Goal: Task Accomplishment & Management: Manage account settings

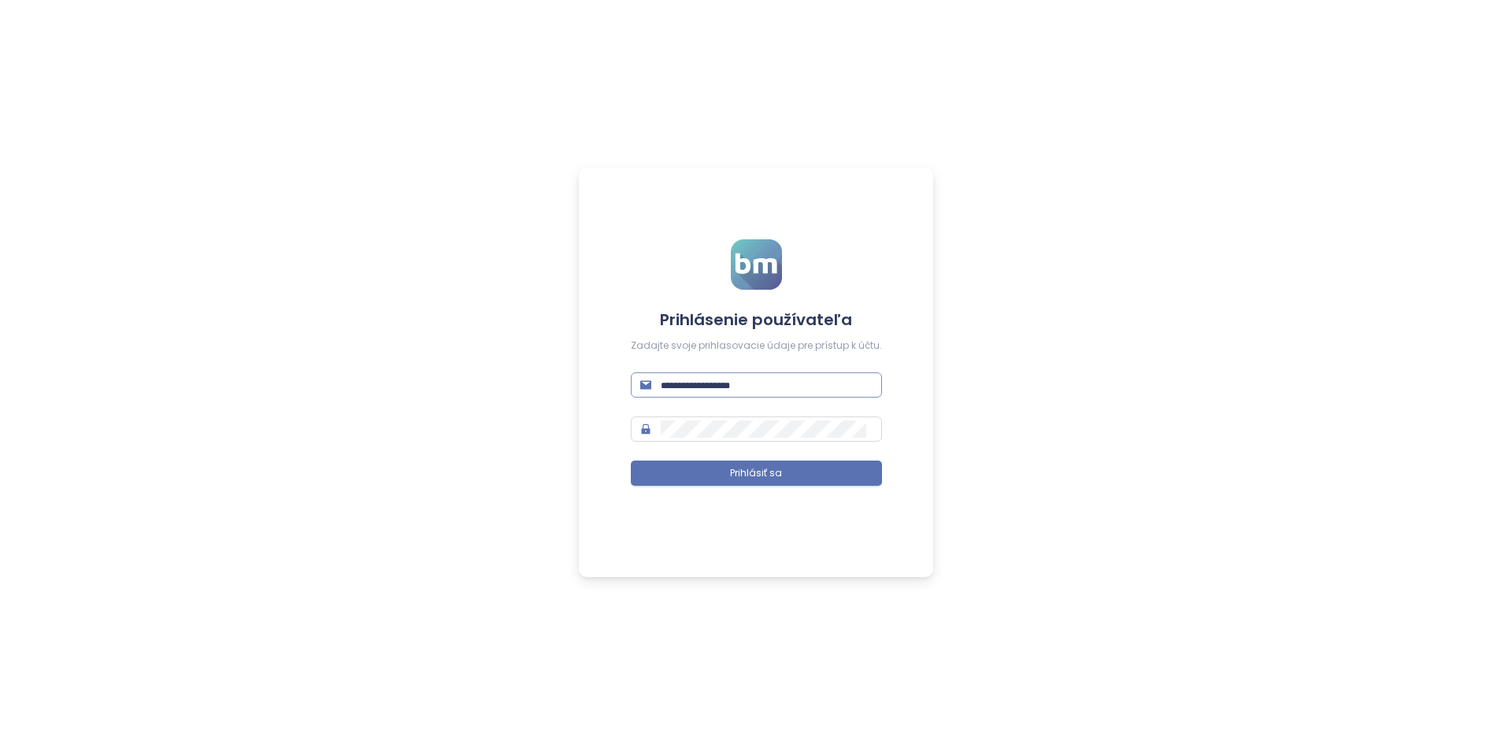
click at [712, 395] on form "Prihlásenie používateľa Zadajte svoje prihlasovacie údaje pre prístup k účtu. P…" at bounding box center [756, 371] width 251 height 265
click at [724, 380] on input "text" at bounding box center [767, 384] width 212 height 17
click at [713, 408] on form "Prihlásenie používateľa Zadajte svoje prihlasovacie údaje pre prístup k účtu. P…" at bounding box center [756, 371] width 251 height 265
click at [670, 379] on input "text" at bounding box center [767, 384] width 212 height 17
click at [703, 392] on input "text" at bounding box center [767, 384] width 212 height 17
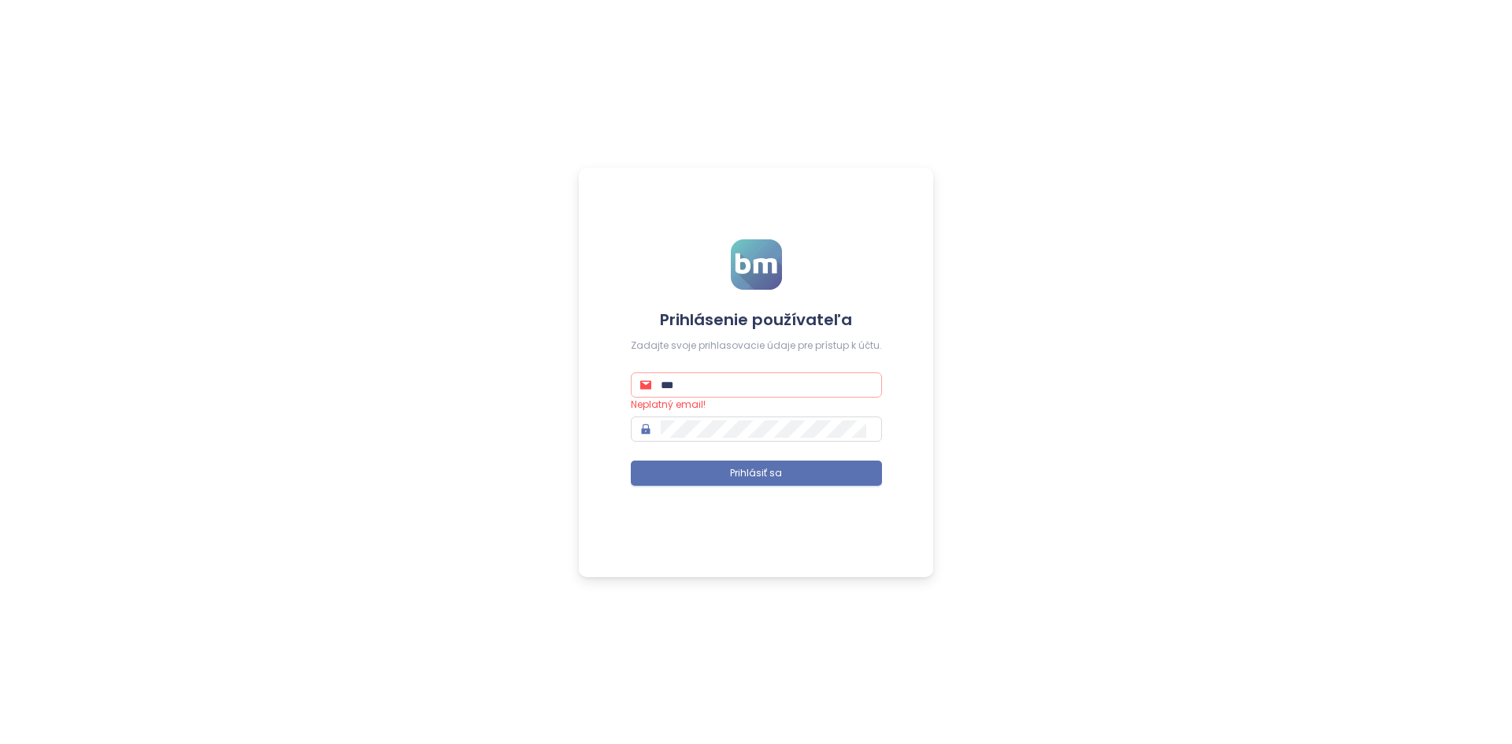
type input "**********"
click at [631, 461] on button "Prihlásiť sa" at bounding box center [756, 473] width 251 height 25
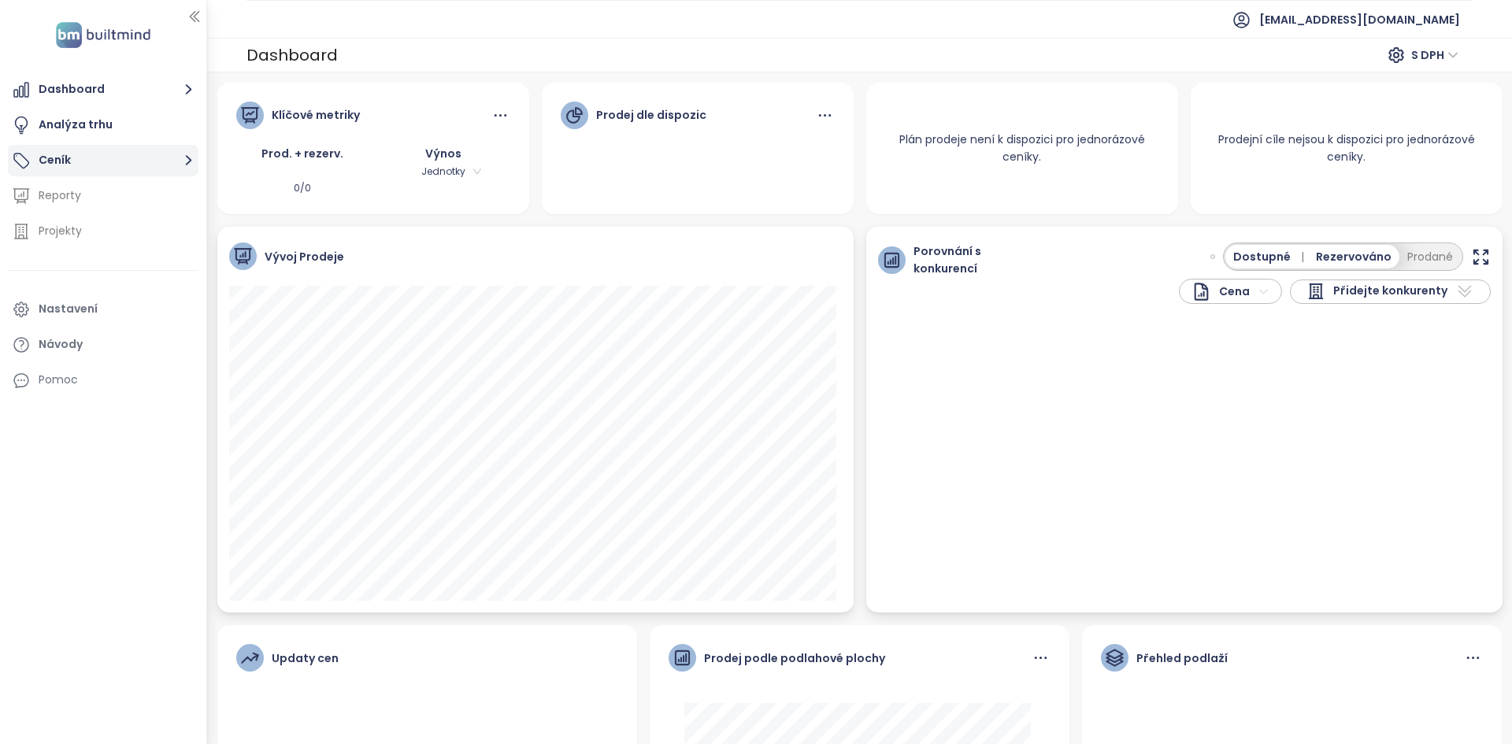
click at [80, 176] on button "Ceník" at bounding box center [103, 161] width 191 height 32
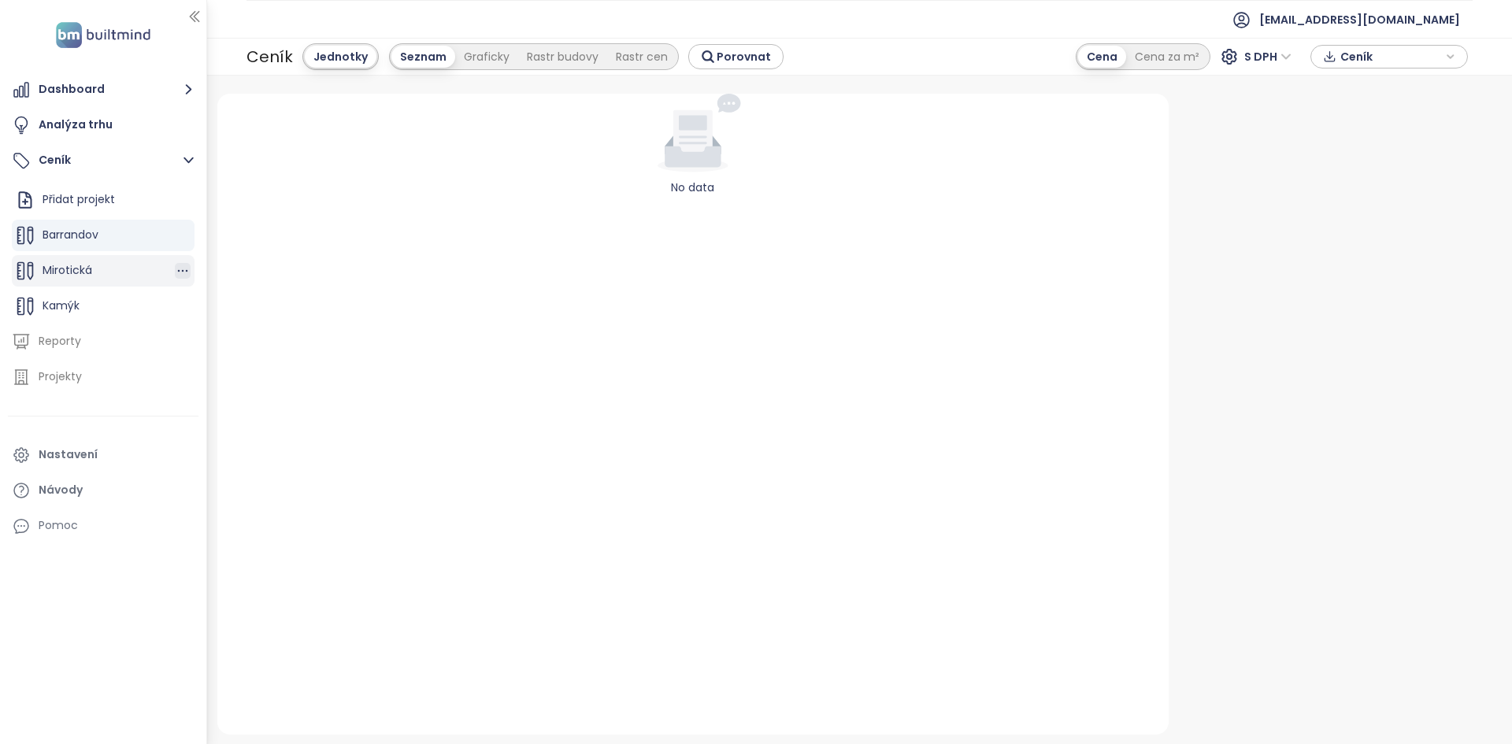
click at [178, 276] on icon "button" at bounding box center [183, 271] width 16 height 16
click at [273, 209] on button "Upravit" at bounding box center [249, 218] width 94 height 20
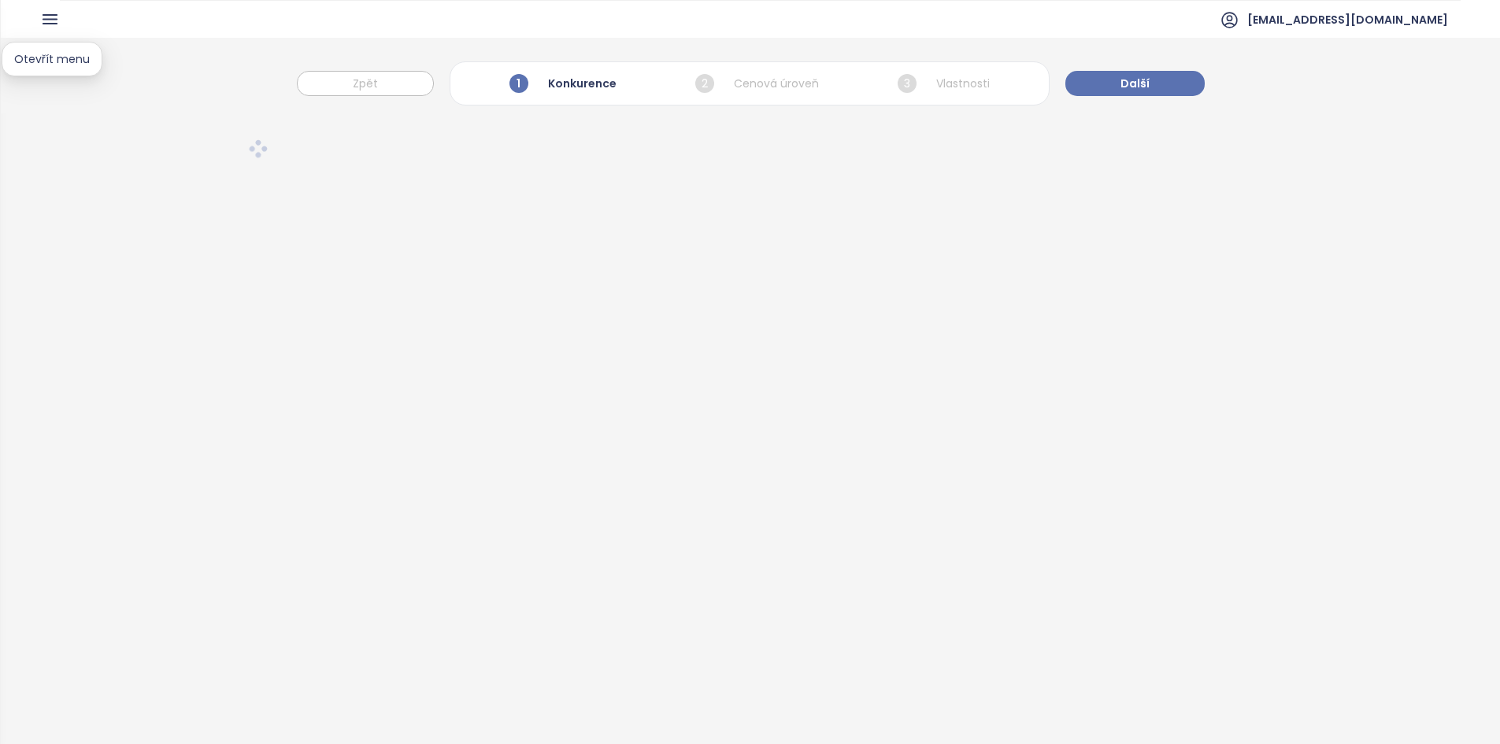
click at [53, 24] on icon "button" at bounding box center [49, 19] width 13 height 9
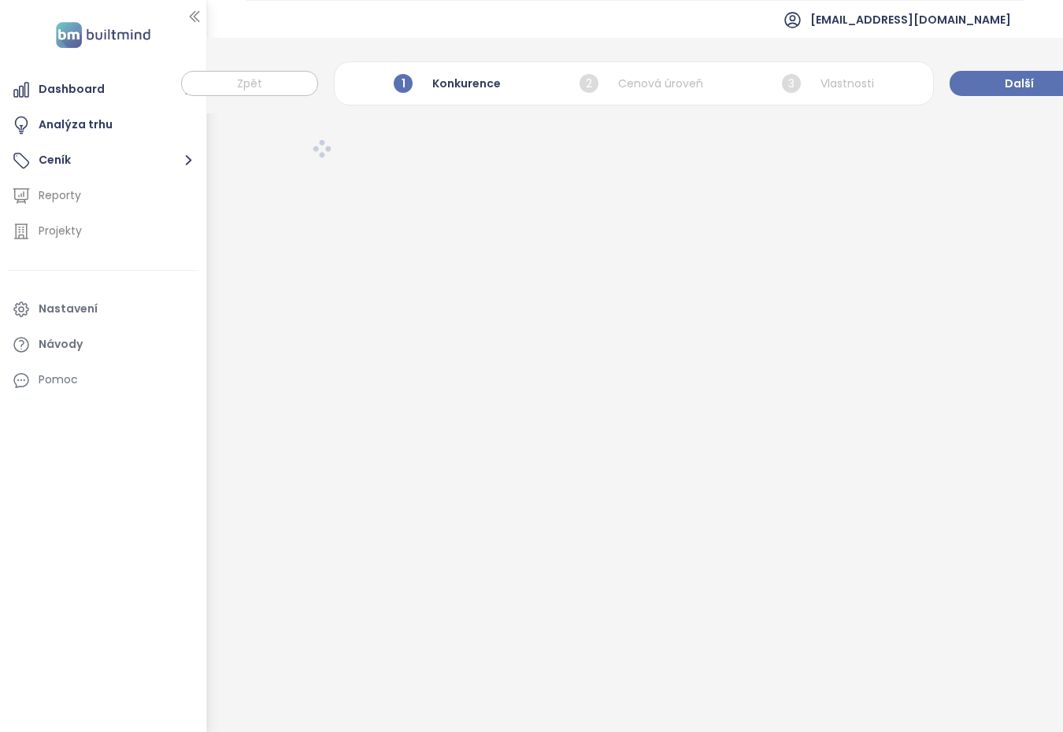
drag, startPoint x: 639, startPoint y: 519, endPoint x: 641, endPoint y: 534, distance: 15.1
click at [639, 533] on div at bounding box center [635, 459] width 856 height 693
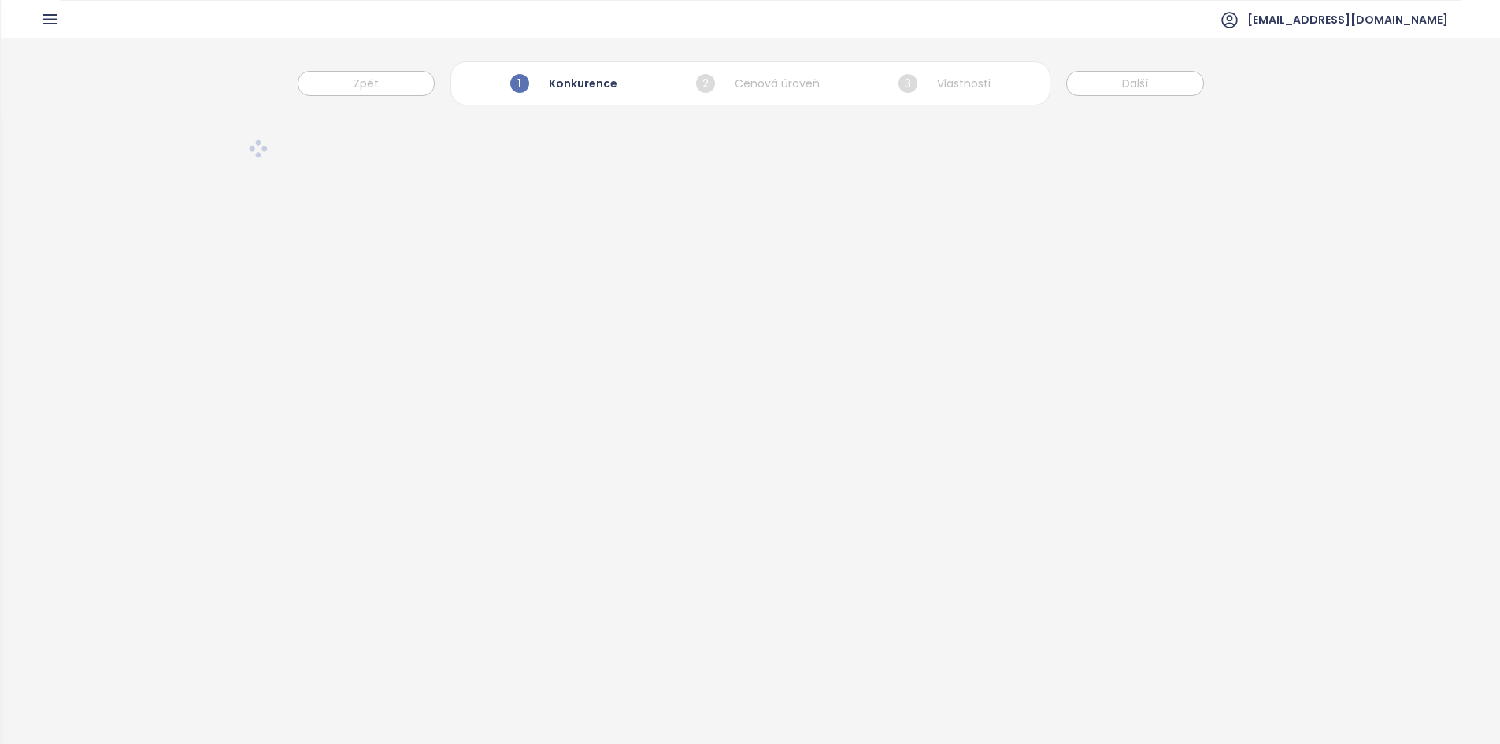
click at [40, 21] on icon "button" at bounding box center [50, 19] width 20 height 20
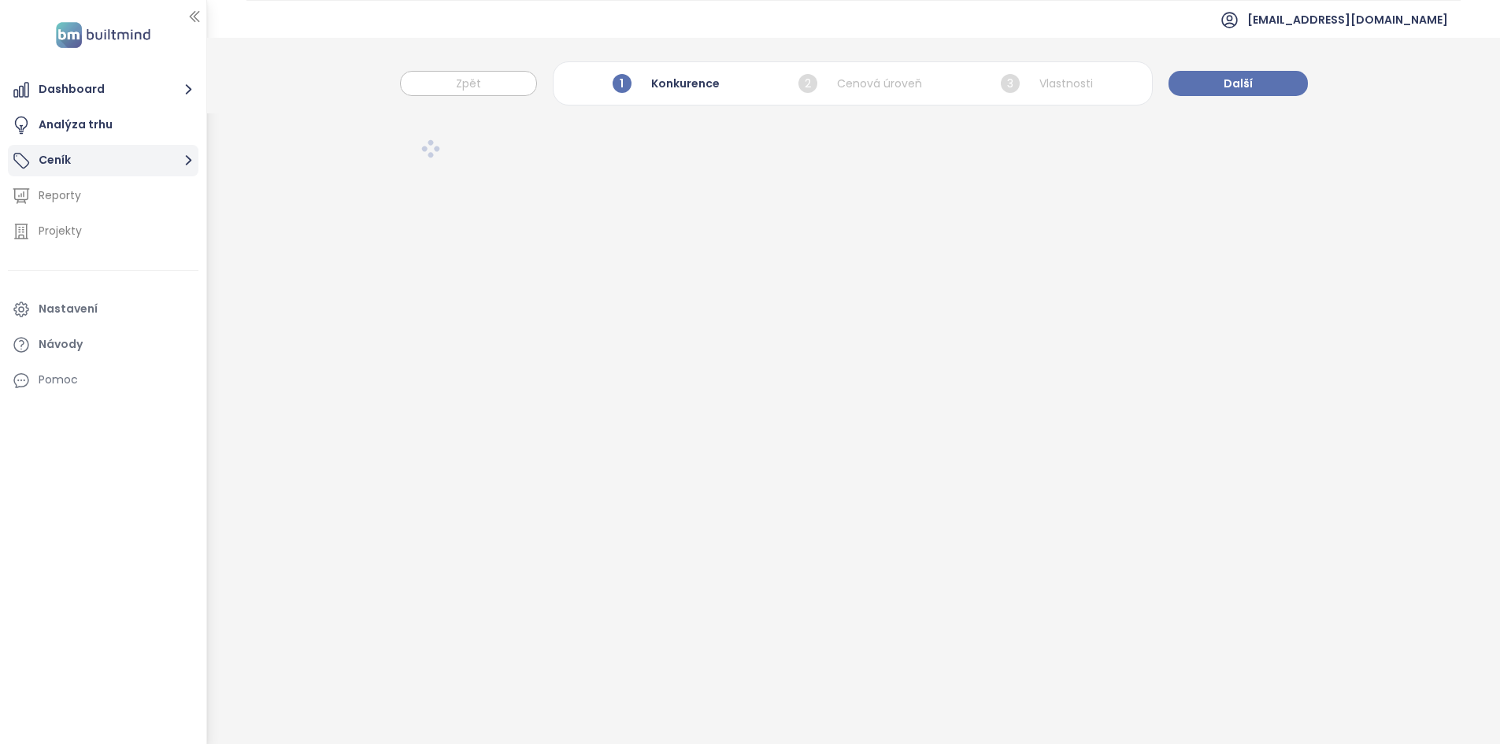
click at [53, 155] on button "Ceník" at bounding box center [103, 161] width 191 height 32
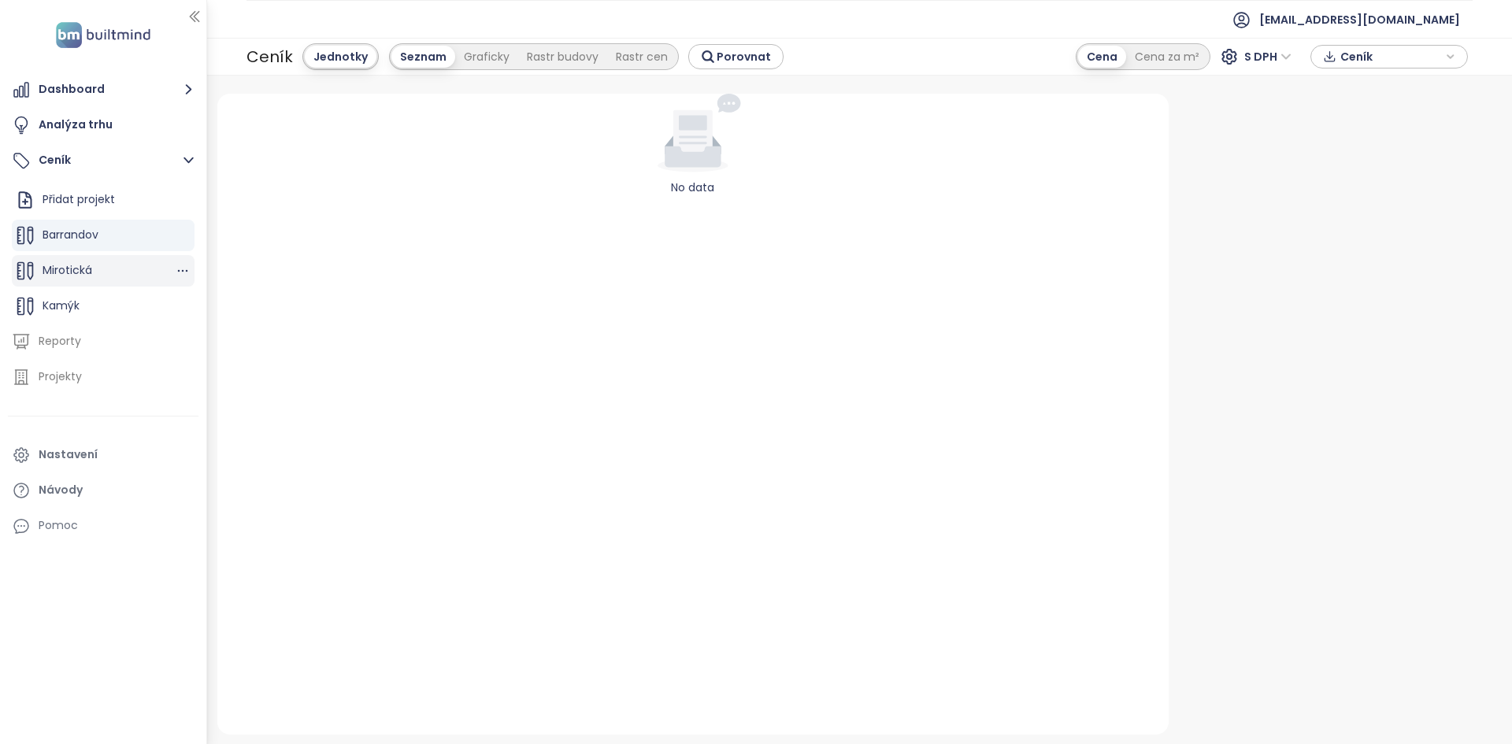
click at [144, 271] on div "Mirotická" at bounding box center [103, 271] width 183 height 32
click at [178, 276] on icon "button" at bounding box center [183, 271] width 16 height 16
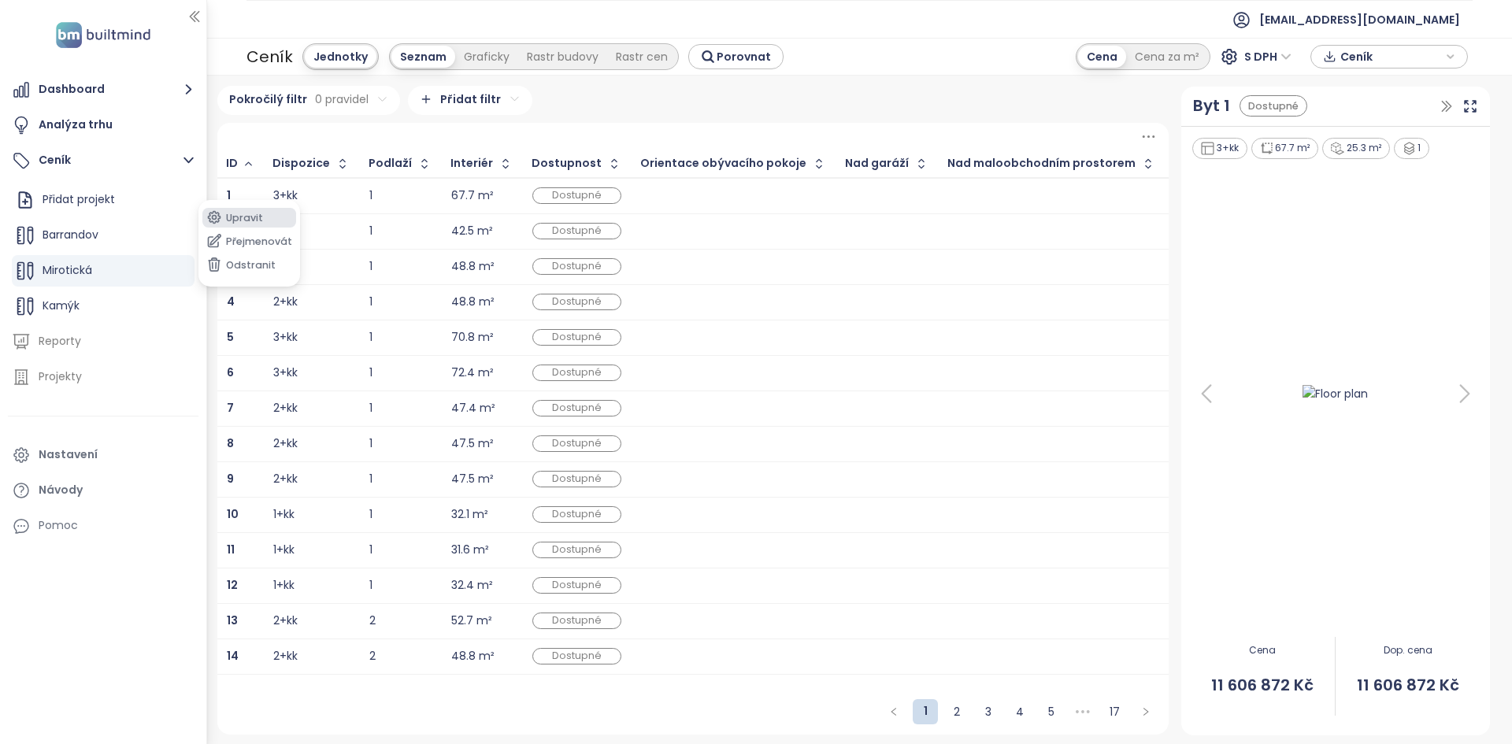
click at [250, 218] on button "Upravit" at bounding box center [249, 218] width 94 height 20
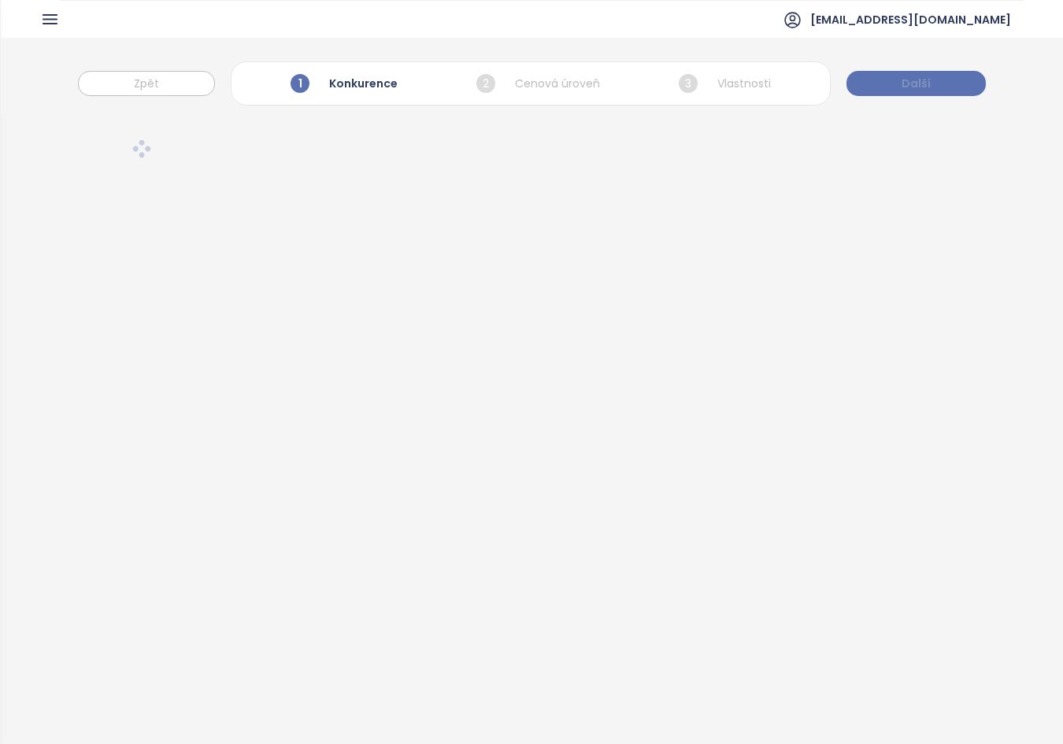
click at [891, 78] on button "Další" at bounding box center [916, 83] width 139 height 25
click at [169, 81] on button "Zpět" at bounding box center [147, 83] width 137 height 25
click at [443, 366] on div at bounding box center [532, 465] width 1062 height 705
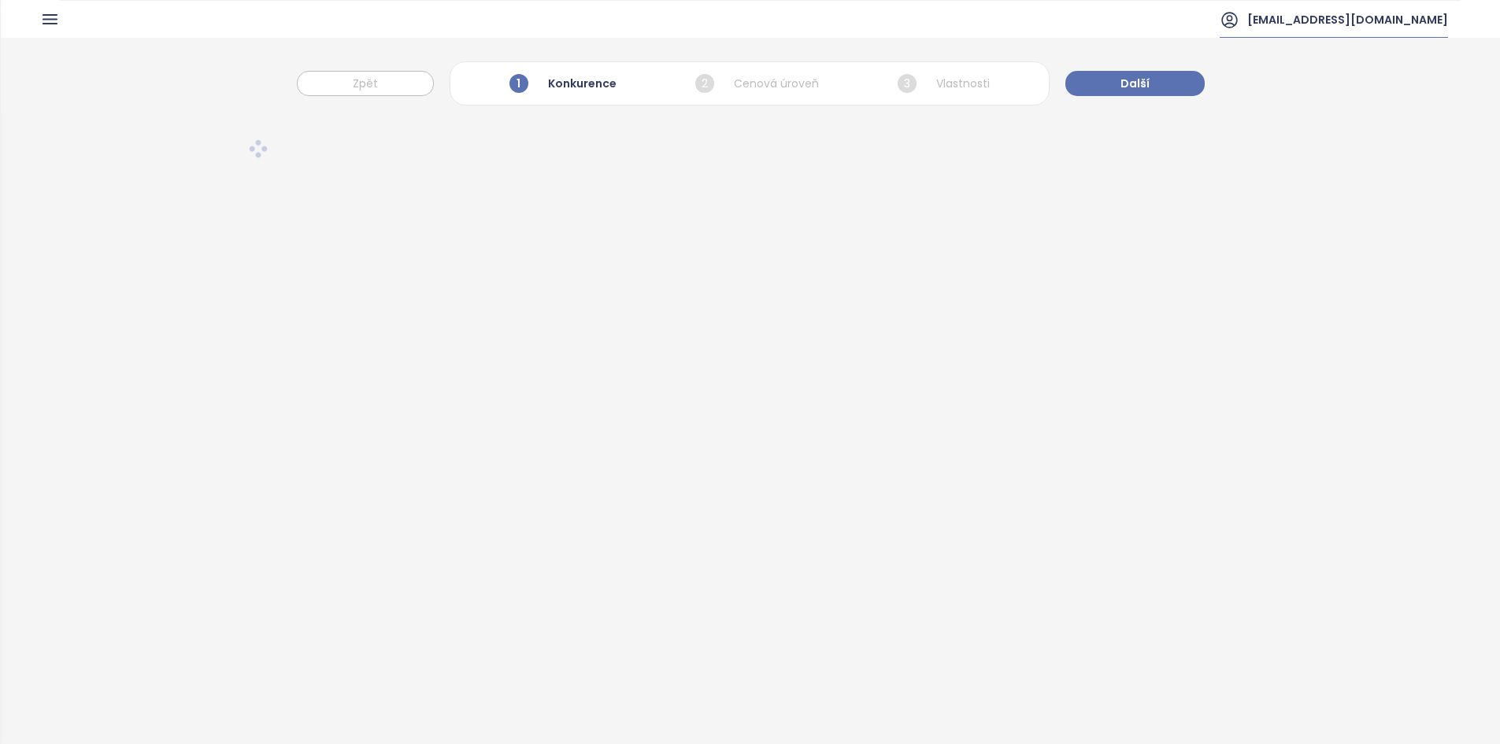
drag, startPoint x: 1431, startPoint y: 25, endPoint x: 1443, endPoint y: 20, distance: 13.0
click at [1431, 24] on span "[EMAIL_ADDRESS][DOMAIN_NAME]" at bounding box center [1347, 20] width 201 height 38
click at [1411, 52] on li "Odhlásit se" at bounding box center [1427, 64] width 120 height 32
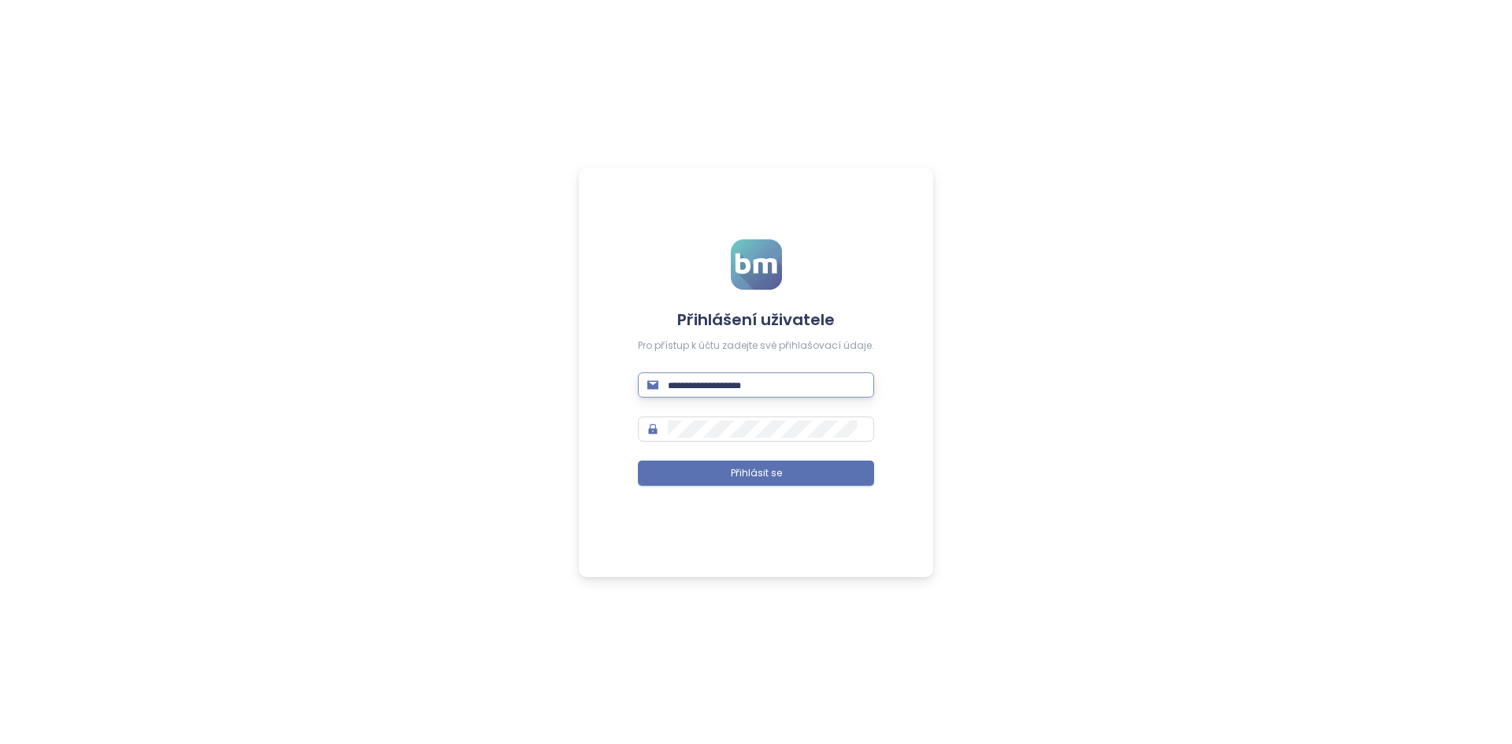
click at [728, 378] on input "text" at bounding box center [766, 384] width 197 height 17
type input "***"
click at [759, 382] on input "text" at bounding box center [766, 384] width 197 height 17
click at [759, 381] on input "text" at bounding box center [766, 384] width 197 height 17
type input "**********"
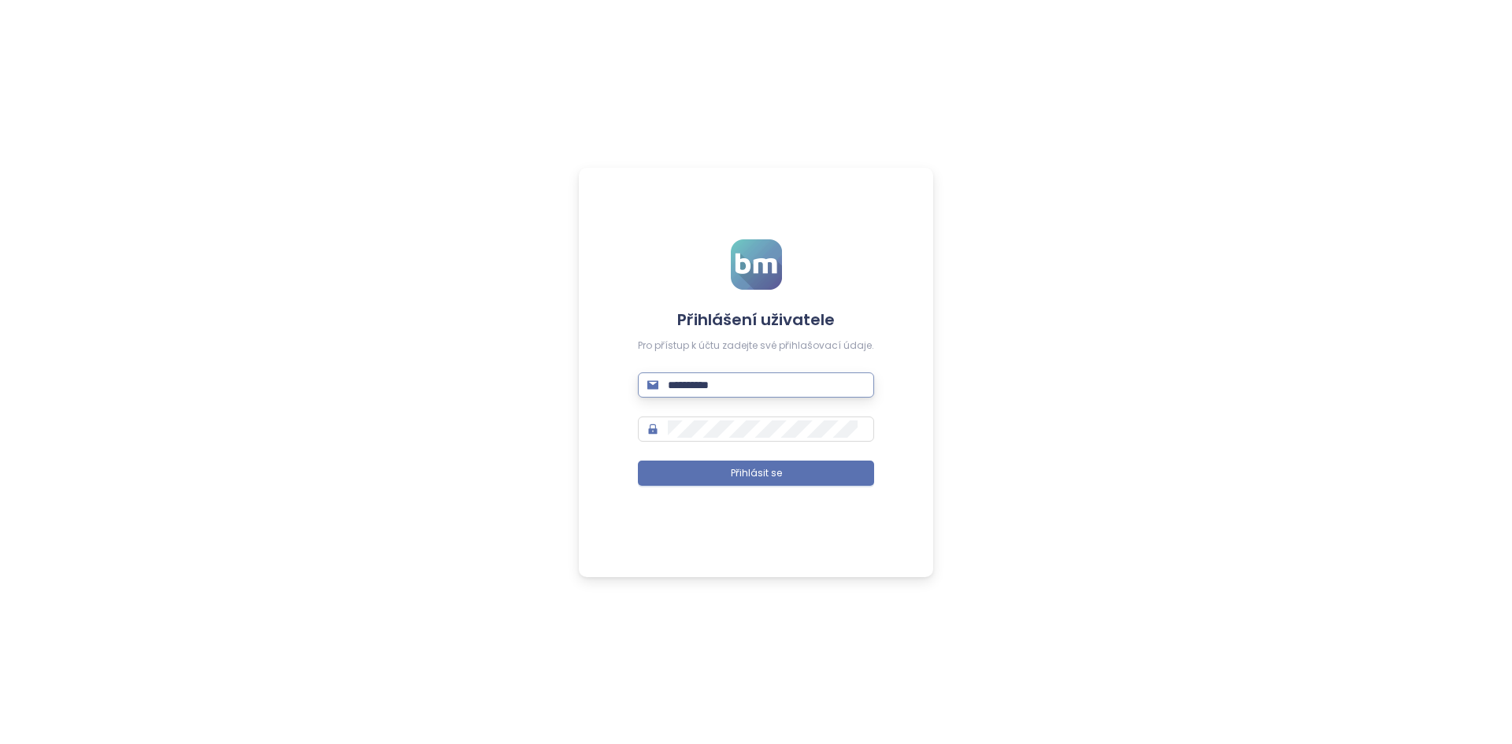
click at [638, 461] on button "Přihlásit se" at bounding box center [756, 473] width 236 height 25
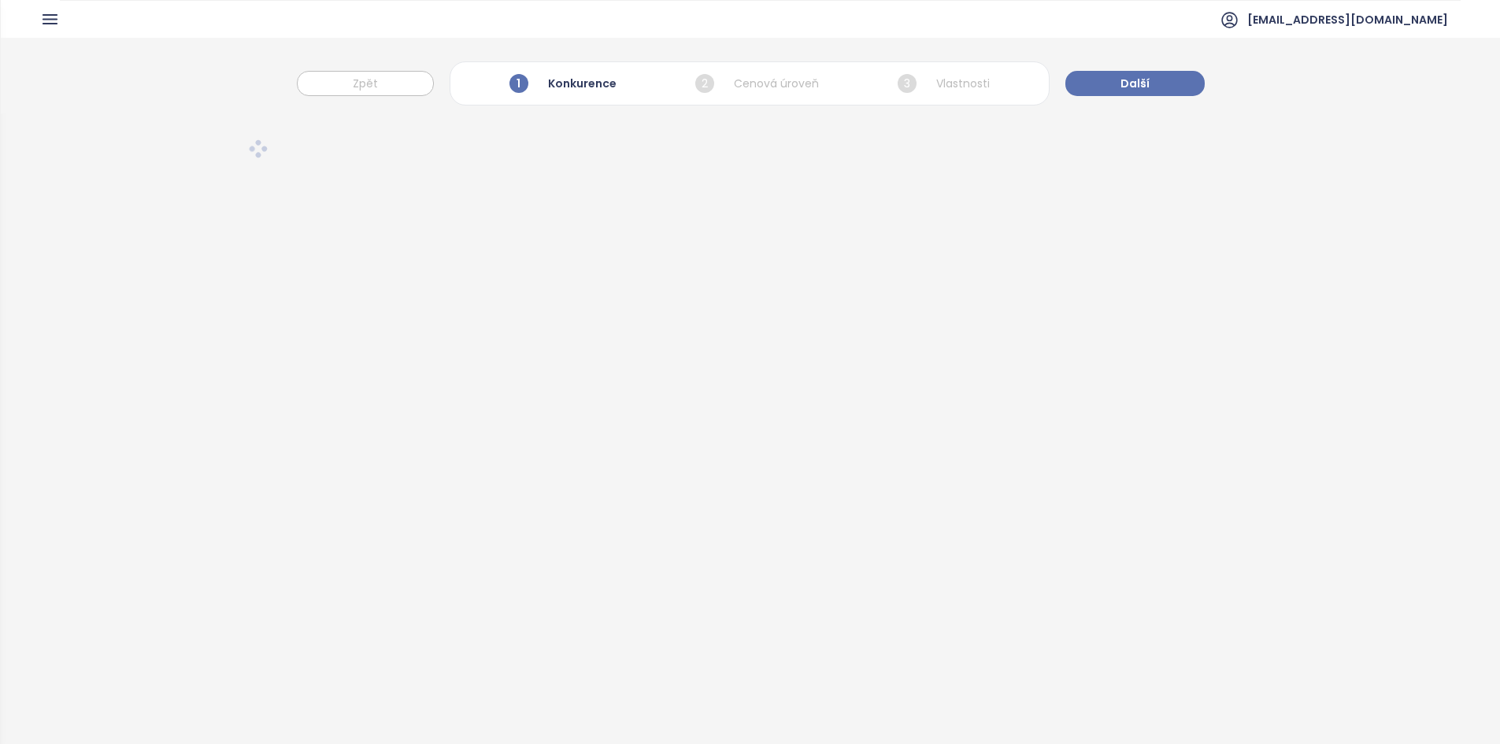
click at [463, 528] on div at bounding box center [750, 465] width 1499 height 705
click at [50, 35] on div "[EMAIL_ADDRESS][DOMAIN_NAME]" at bounding box center [750, 19] width 1421 height 39
click at [52, 29] on button "button" at bounding box center [50, 19] width 20 height 25
click at [46, 24] on icon "button" at bounding box center [49, 19] width 13 height 9
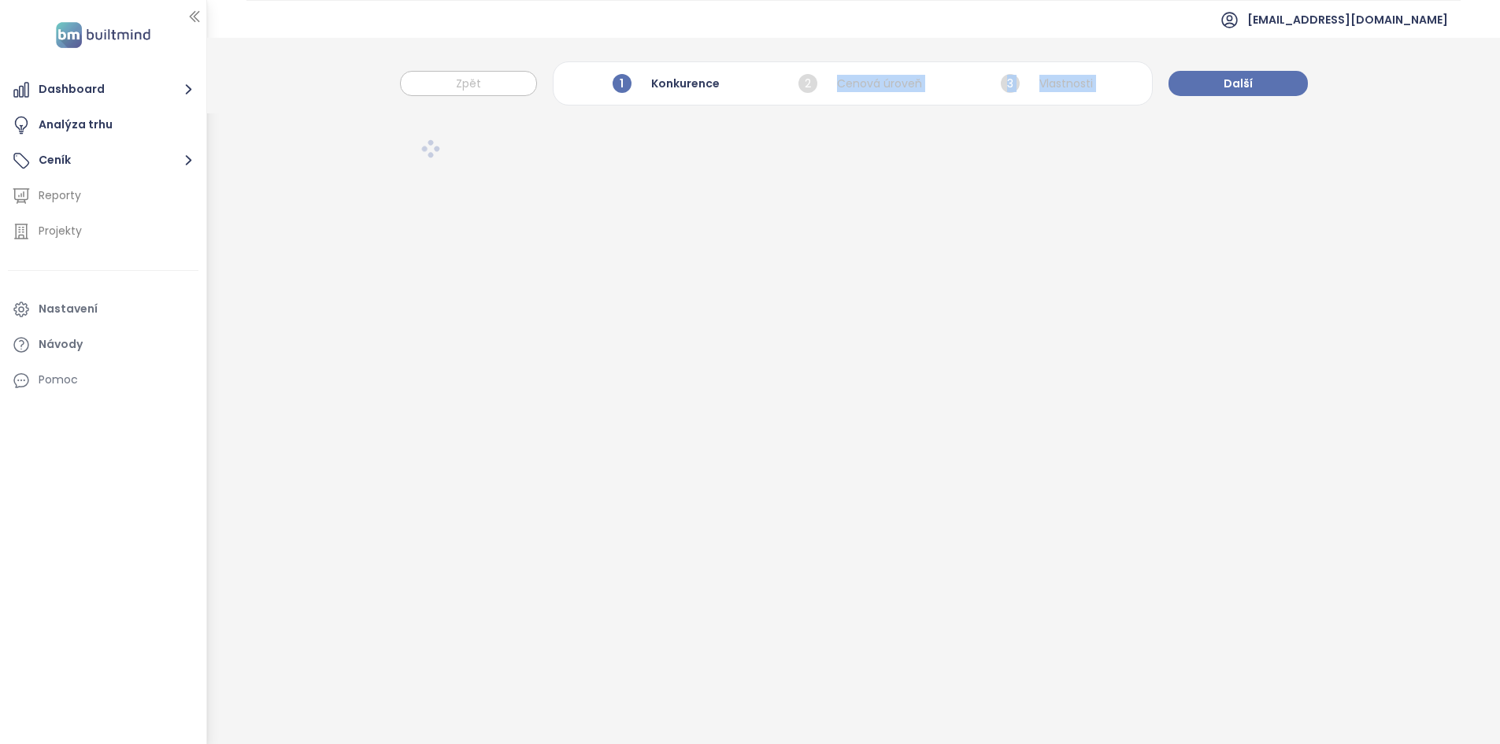
drag, startPoint x: 516, startPoint y: 177, endPoint x: 862, endPoint y: 108, distance: 353.4
click at [862, 108] on div "Zpět 1 Konkurence 2 Cenová úroveň 3 Vlastnosti Další" at bounding box center [853, 428] width 1293 height 780
click at [465, 72] on div "Zpět 1 Konkurence 2 Cenová úroveň 3 Vlastnosti Další" at bounding box center [853, 76] width 1293 height 76
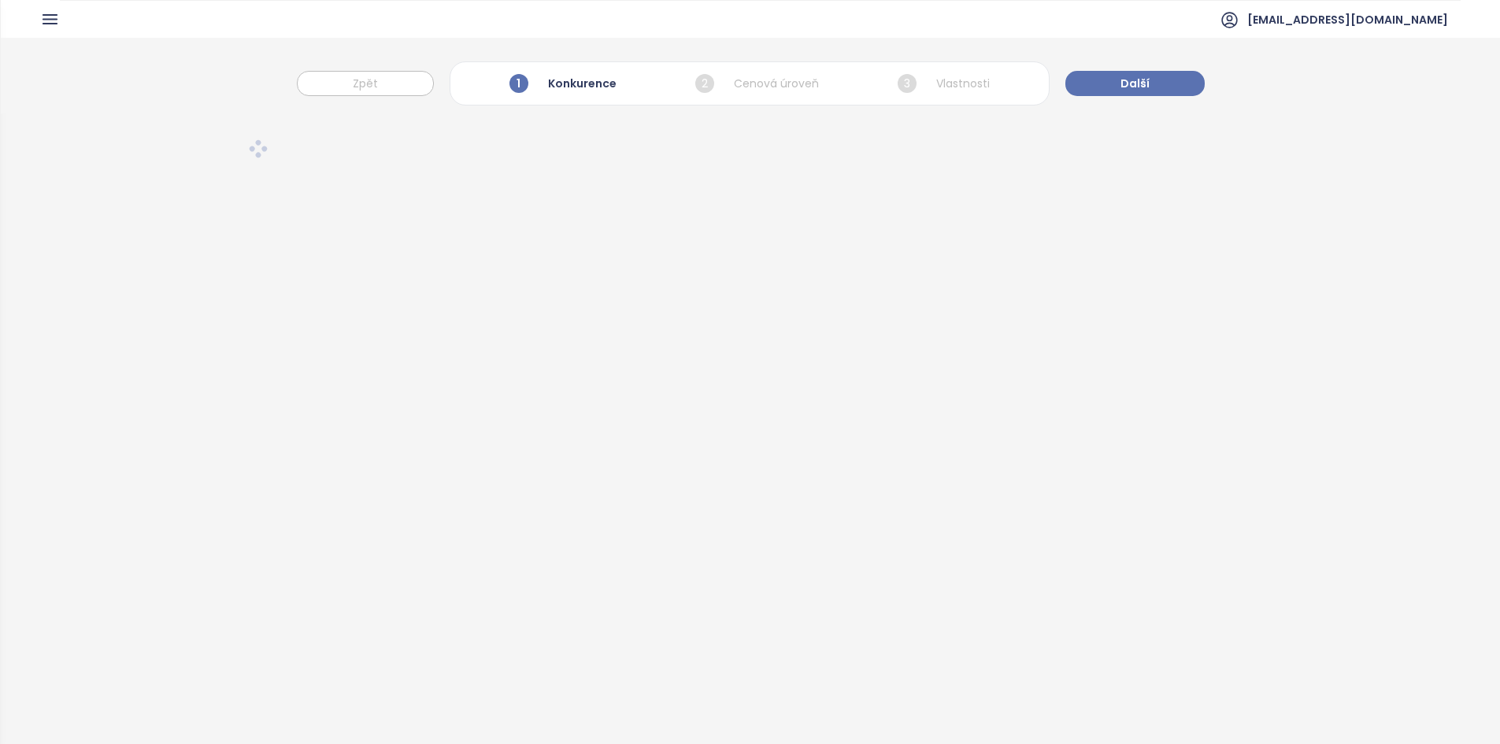
click at [371, 216] on div at bounding box center [750, 465] width 1499 height 705
click at [56, 25] on icon "button" at bounding box center [50, 19] width 20 height 20
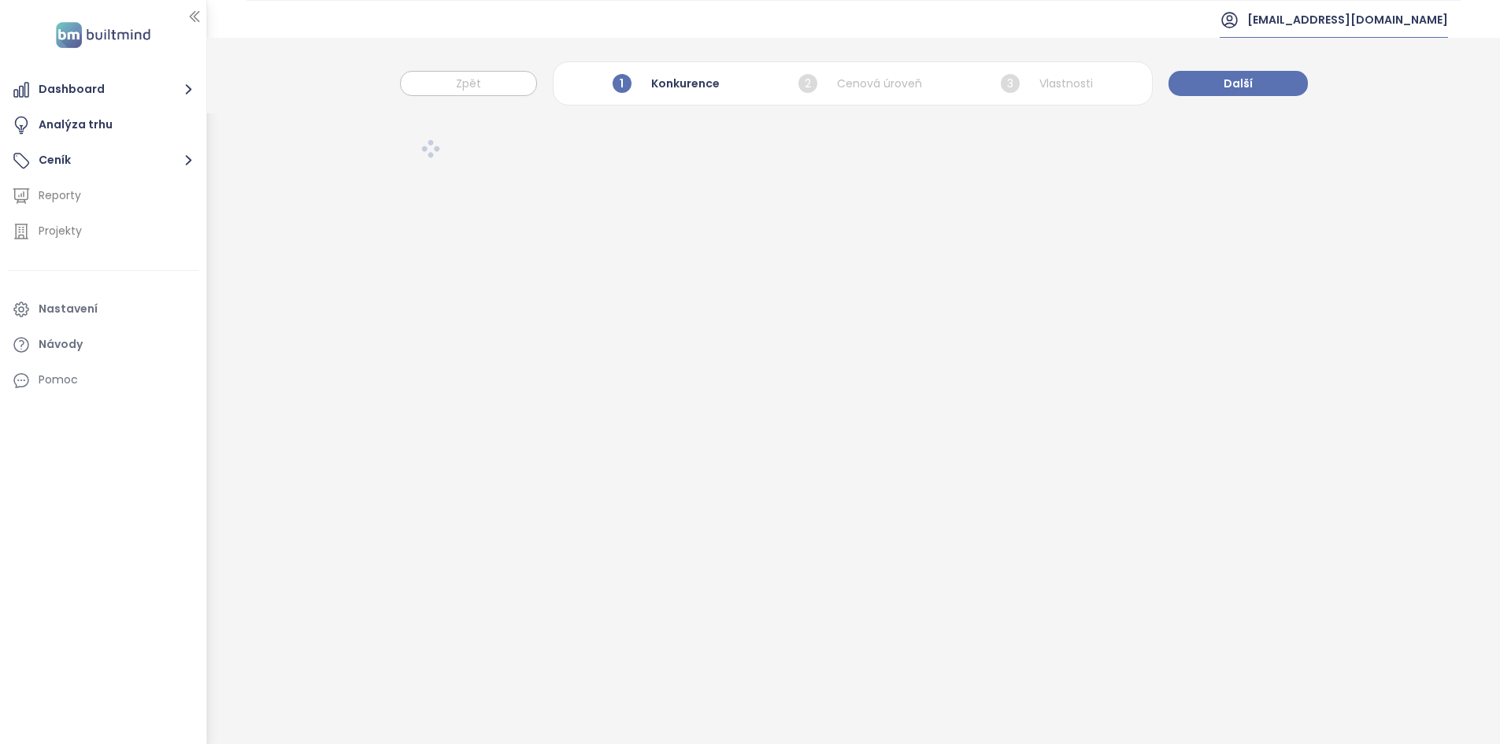
click at [1443, 28] on span "[EMAIL_ADDRESS][DOMAIN_NAME]" at bounding box center [1347, 20] width 201 height 38
click at [428, 305] on div at bounding box center [853, 465] width 1293 height 705
click at [153, 155] on button "Ceník" at bounding box center [103, 161] width 191 height 32
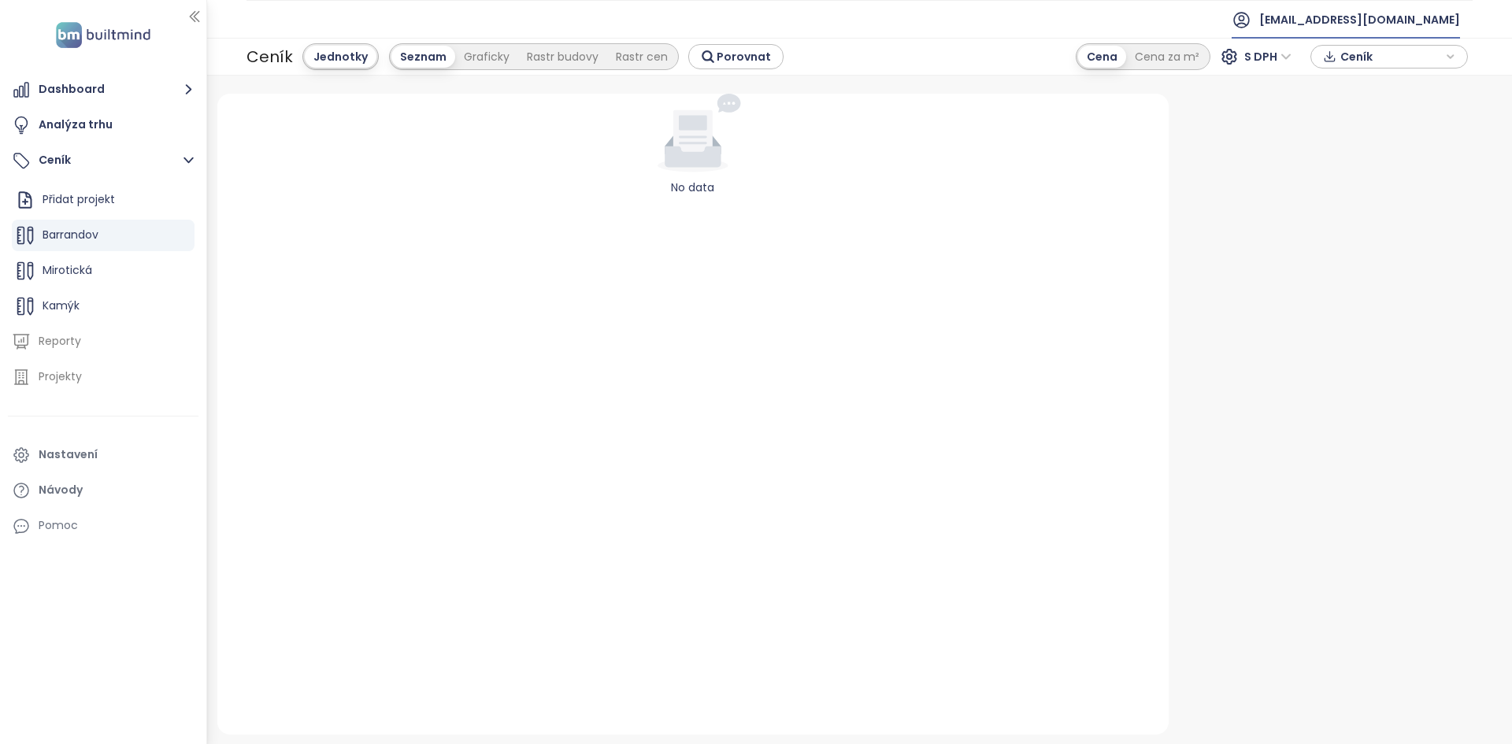
click at [347, 135] on div at bounding box center [693, 133] width 939 height 79
click at [93, 275] on div "Mirotická" at bounding box center [103, 271] width 183 height 32
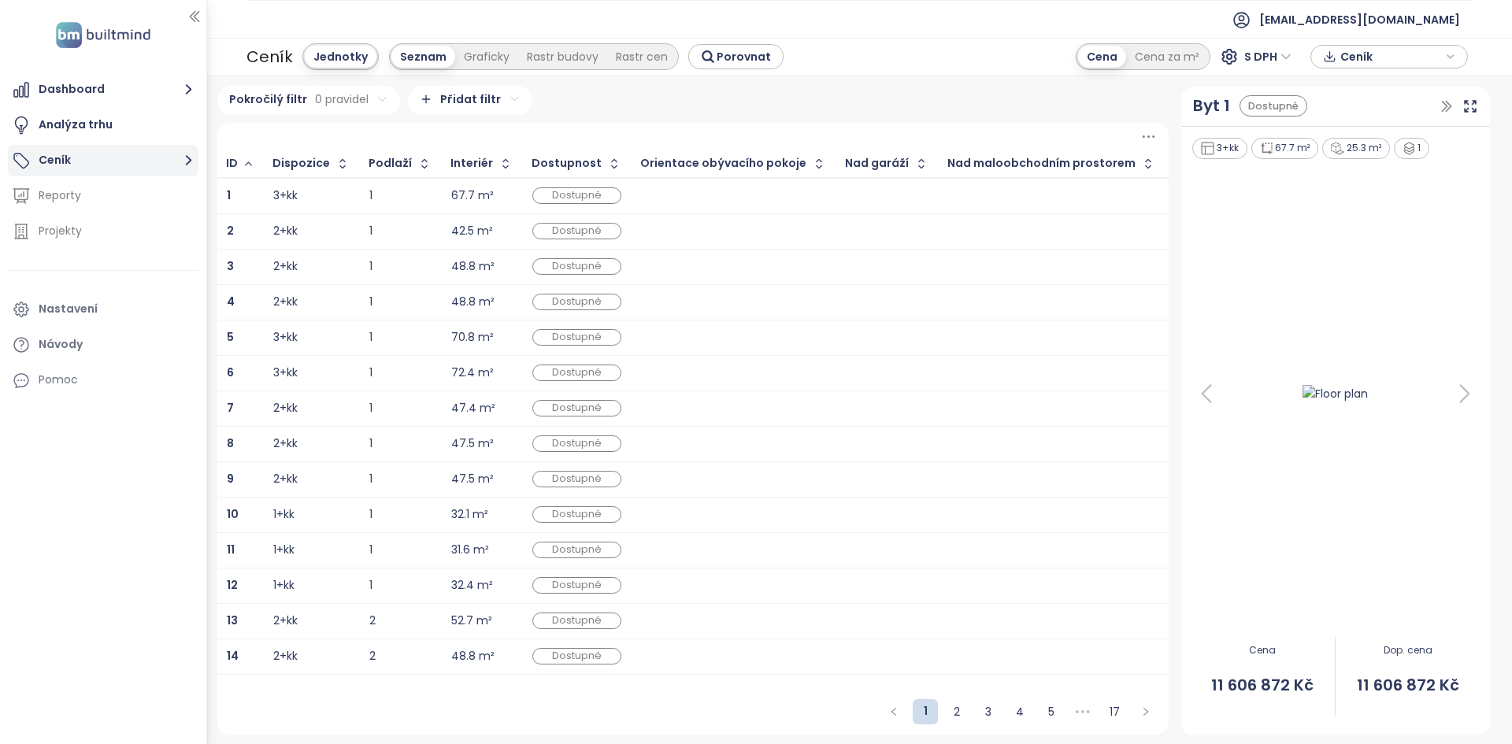
click at [165, 162] on button "Ceník" at bounding box center [103, 161] width 191 height 32
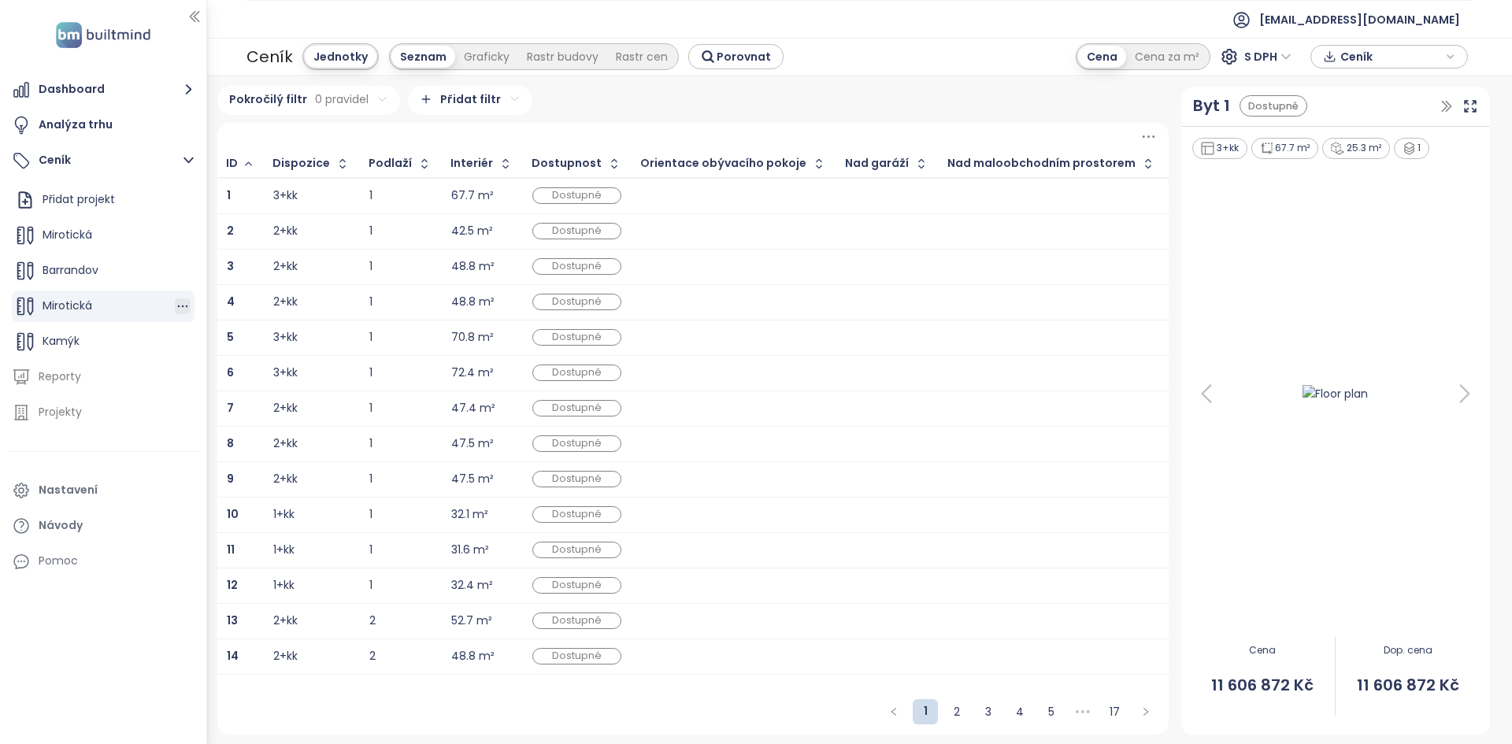
click at [179, 307] on icon "button" at bounding box center [183, 307] width 10 height 2
click at [219, 258] on icon "button" at bounding box center [214, 253] width 16 height 16
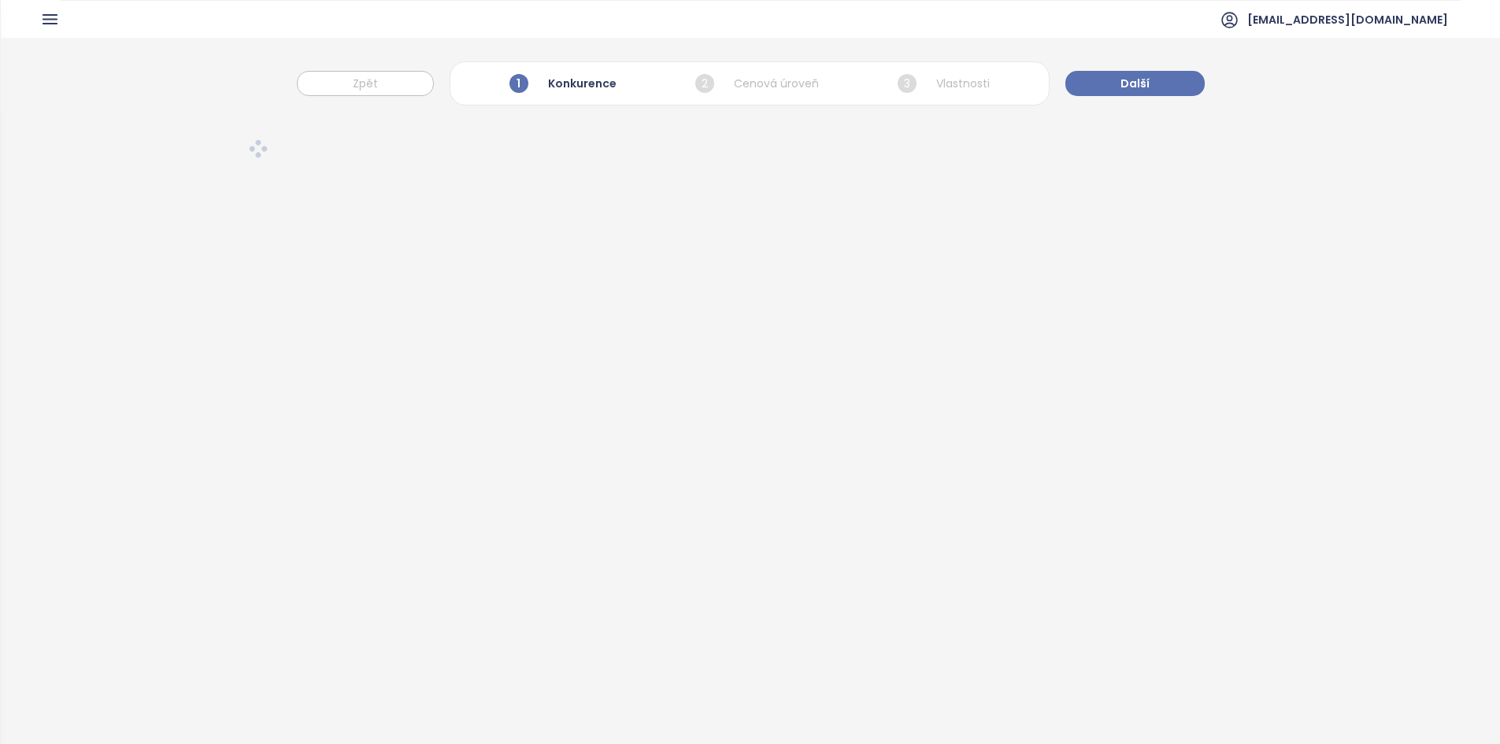
click at [50, 16] on icon "button" at bounding box center [49, 19] width 13 height 9
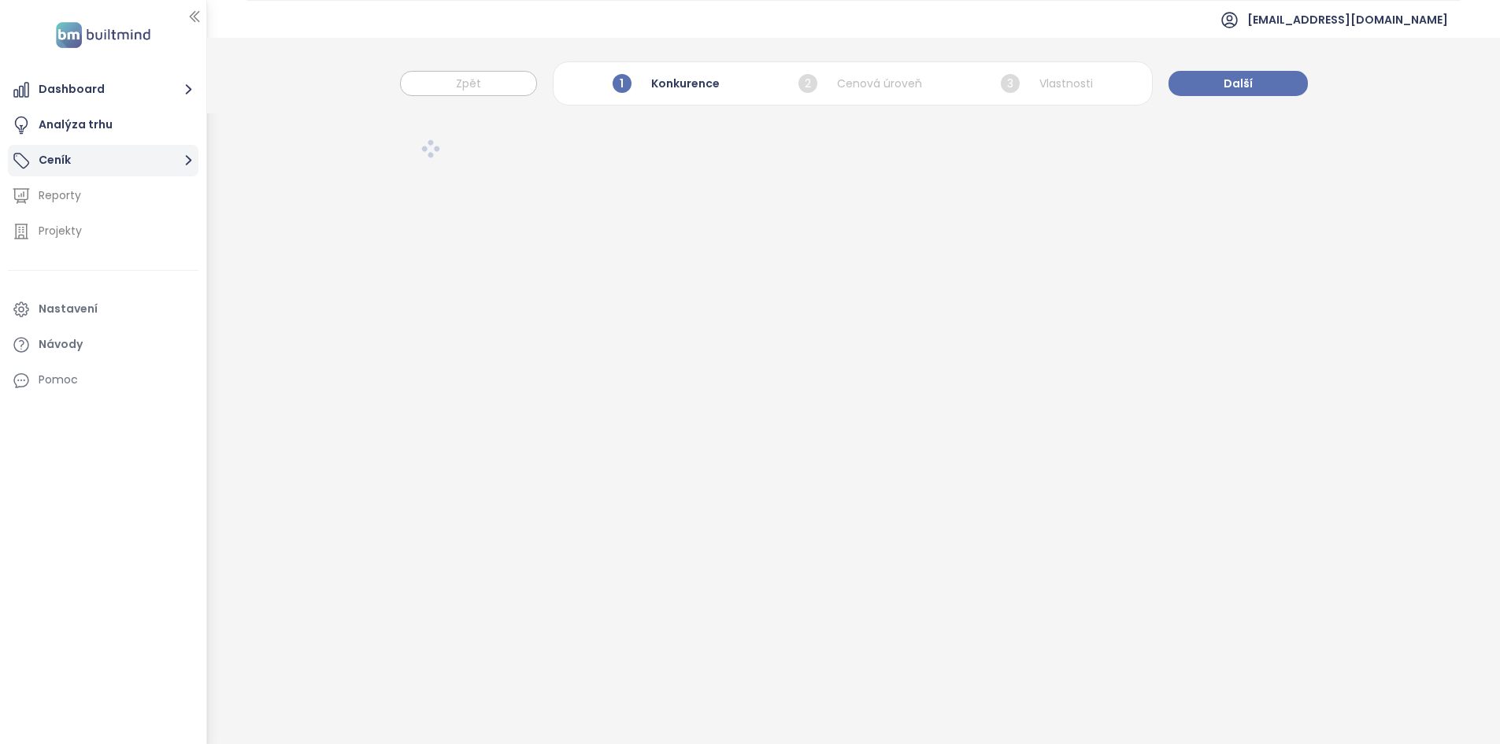
click at [165, 161] on button "Ceník" at bounding box center [103, 161] width 191 height 32
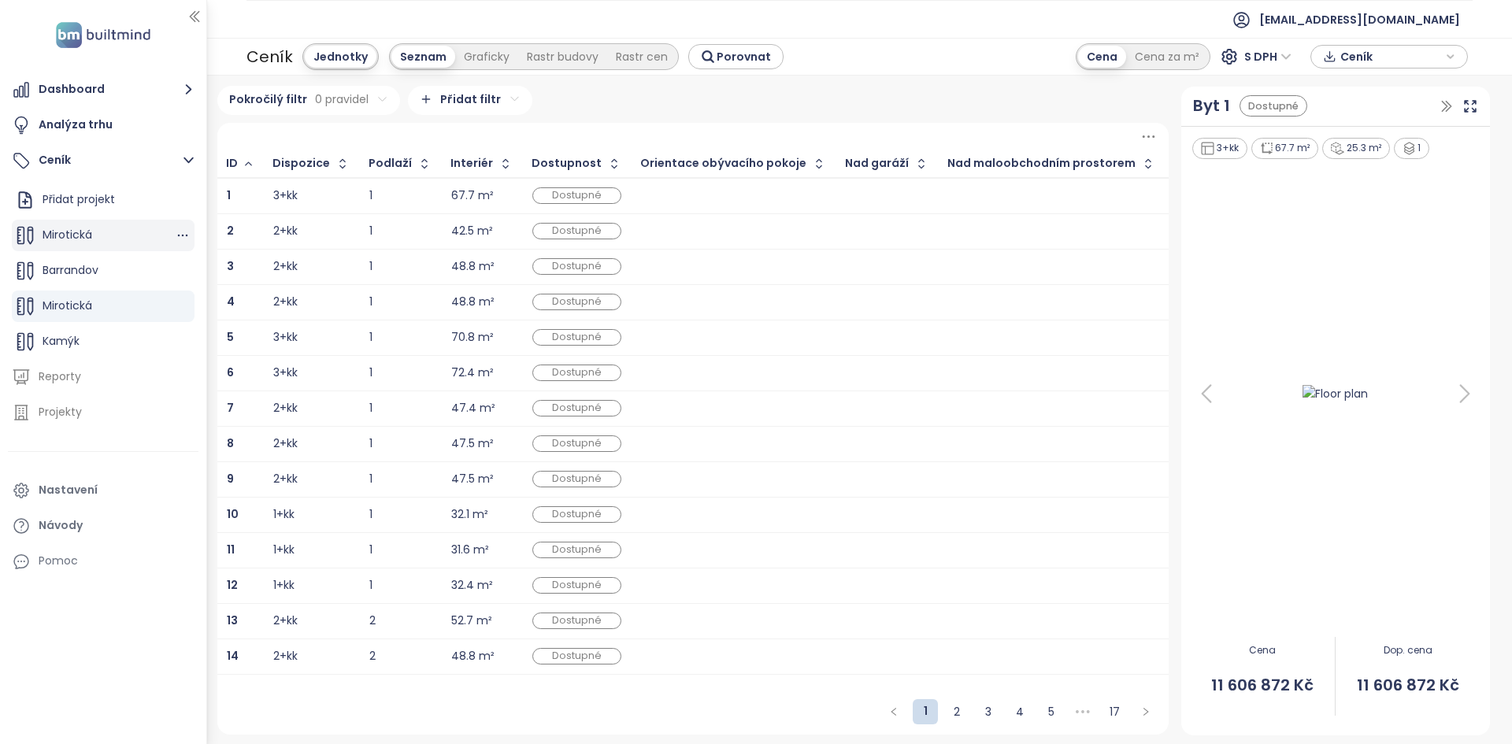
click at [161, 240] on div "Mirotická" at bounding box center [103, 236] width 183 height 32
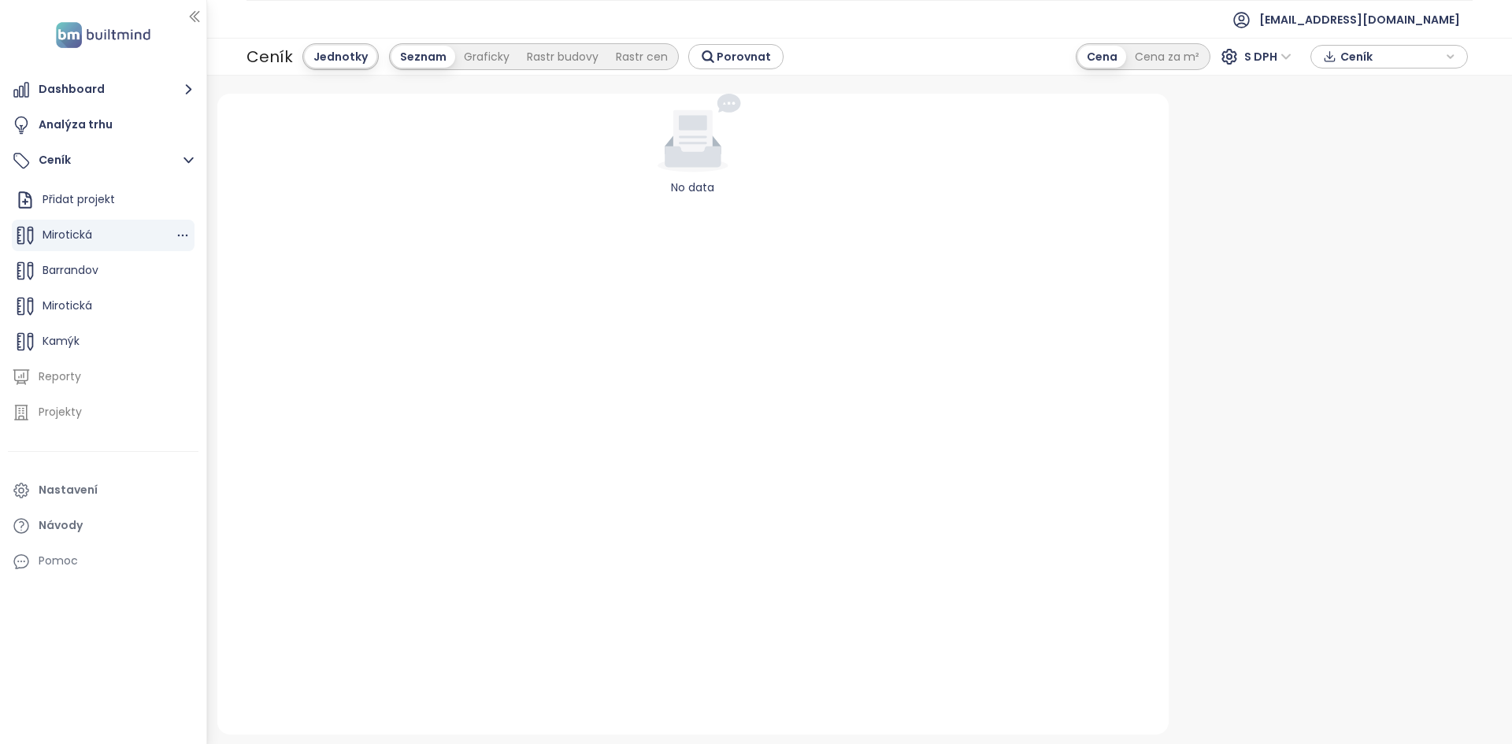
click at [172, 238] on div "Mirotická" at bounding box center [103, 236] width 183 height 32
click at [190, 238] on icon "button" at bounding box center [183, 236] width 16 height 16
click at [227, 263] on button "Upravit" at bounding box center [249, 261] width 94 height 20
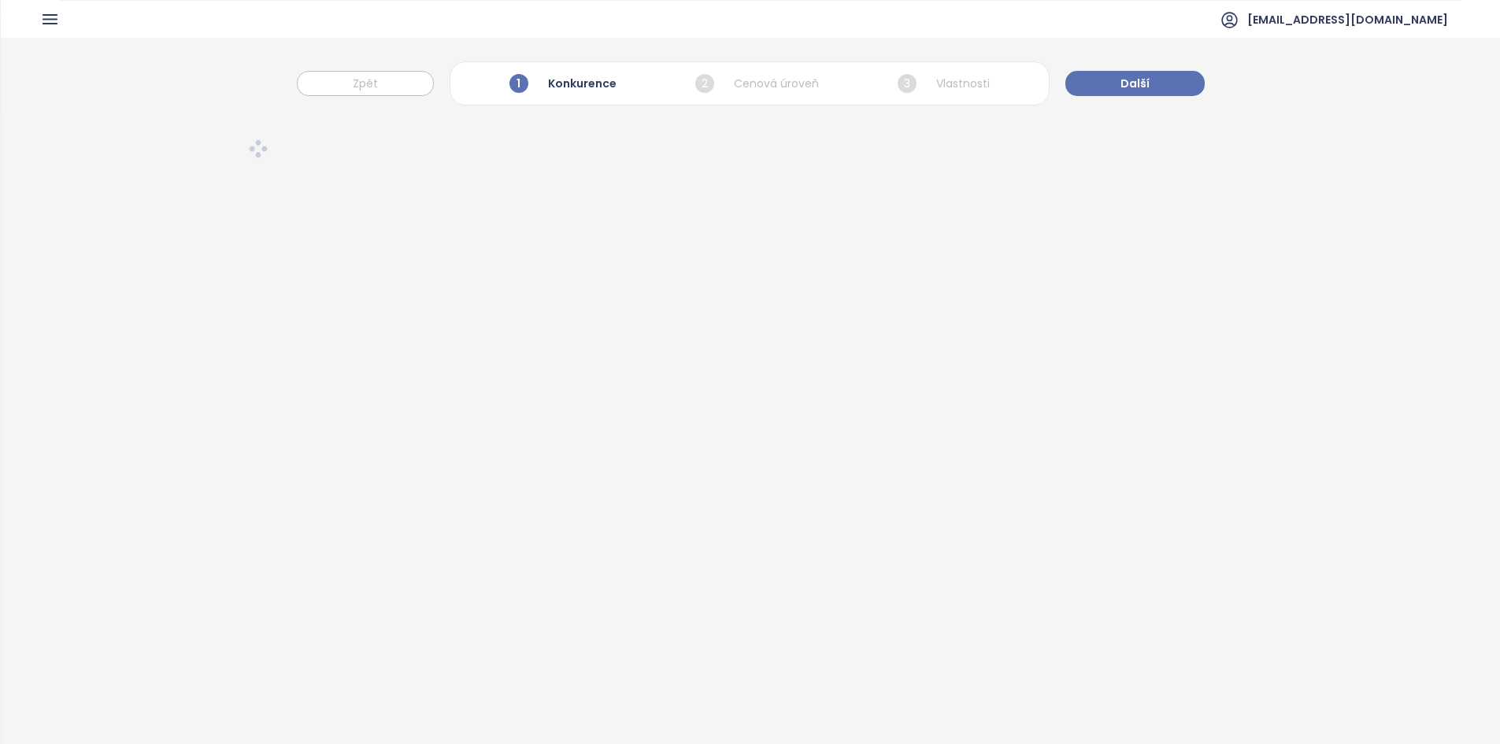
drag, startPoint x: 432, startPoint y: 532, endPoint x: 440, endPoint y: 531, distance: 8.0
click at [440, 531] on div at bounding box center [750, 465] width 1499 height 705
click at [43, 24] on icon "button" at bounding box center [50, 19] width 20 height 20
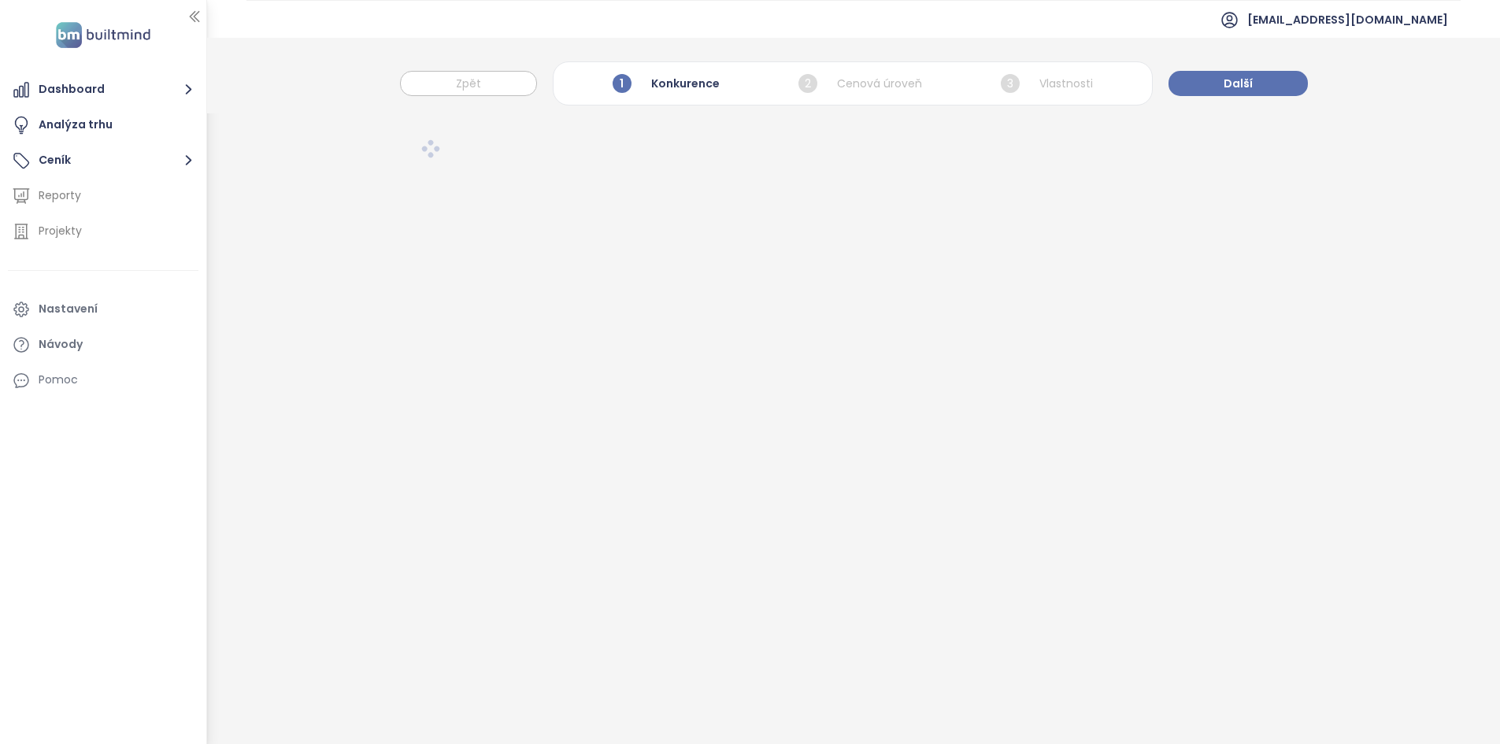
click at [551, 421] on div at bounding box center [853, 465] width 1293 height 705
click at [1410, 21] on span "[EMAIL_ADDRESS][DOMAIN_NAME]" at bounding box center [1347, 20] width 201 height 38
click at [1420, 76] on li "Odhlásit se" at bounding box center [1427, 64] width 120 height 32
